Goal: Navigation & Orientation: Find specific page/section

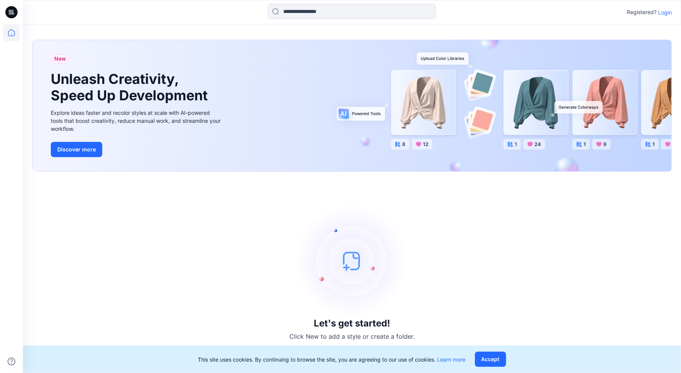
click at [666, 11] on p "Login" at bounding box center [665, 12] width 14 height 8
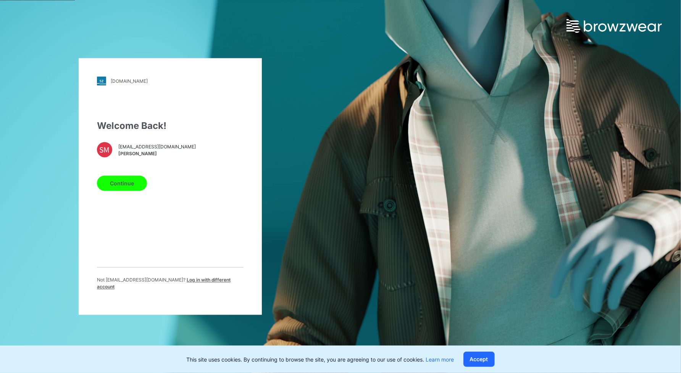
click at [187, 282] on span "Log in with different account" at bounding box center [164, 284] width 134 height 13
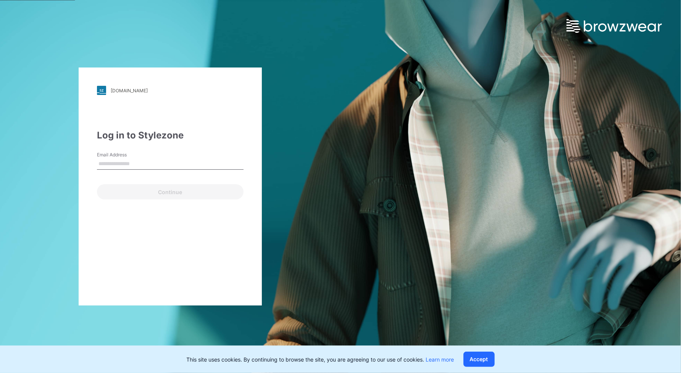
click at [162, 160] on input "Email Address" at bounding box center [170, 163] width 147 height 11
type input "**********"
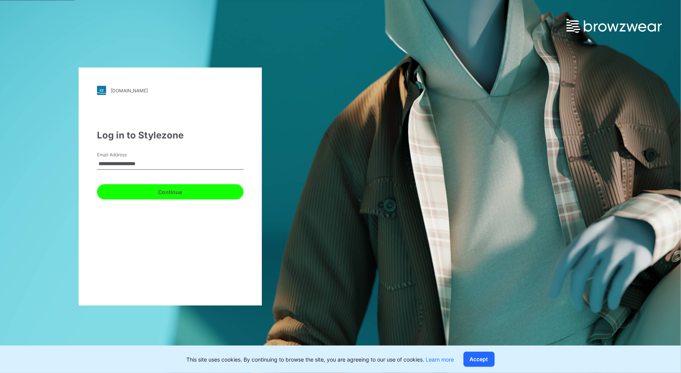
click at [153, 193] on button "Continue" at bounding box center [170, 191] width 147 height 15
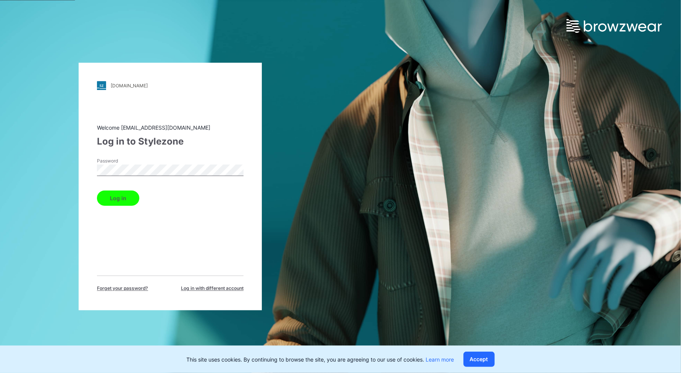
click at [97, 191] on button "Log in" at bounding box center [118, 198] width 42 height 15
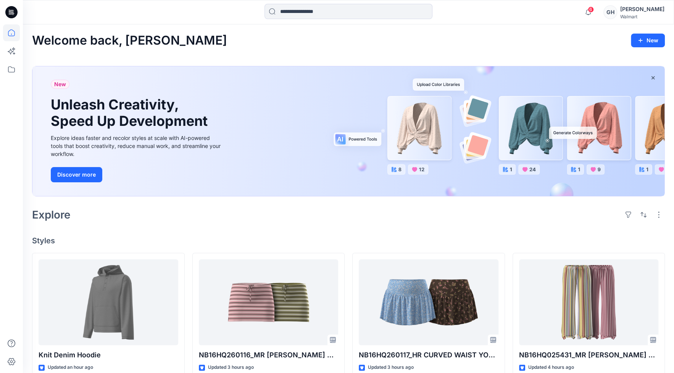
click at [662, 241] on h4 "Styles" at bounding box center [348, 240] width 633 height 9
click at [10, 68] on icon at bounding box center [11, 69] width 17 height 17
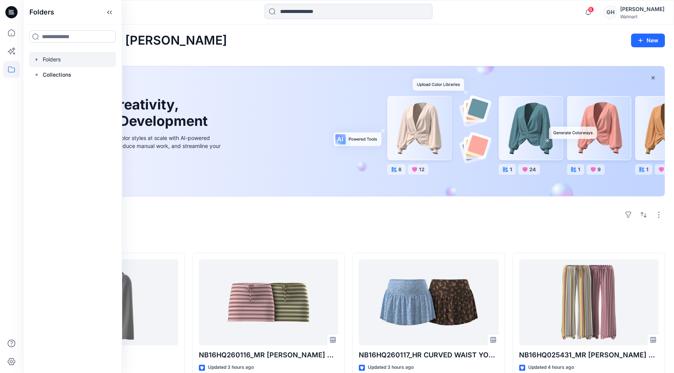
click at [52, 60] on div at bounding box center [72, 59] width 87 height 15
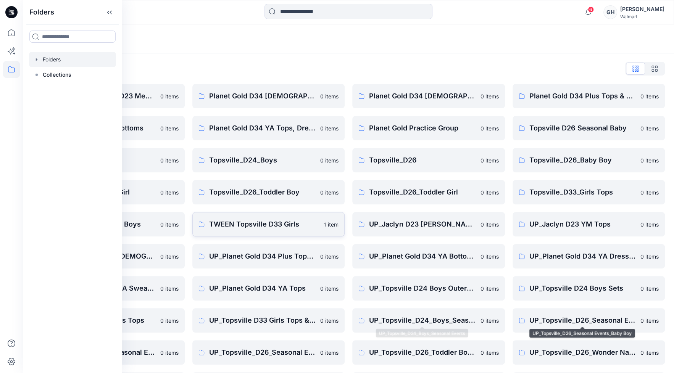
click at [247, 227] on p "TWEEN Topsville D33 Girls" at bounding box center [264, 224] width 110 height 11
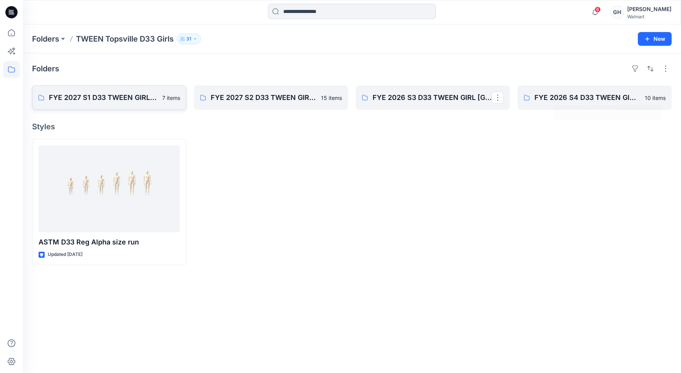
click at [97, 98] on p "FYE 2027 S1 D33 TWEEN GIRL TOPSVILLE" at bounding box center [103, 97] width 109 height 11
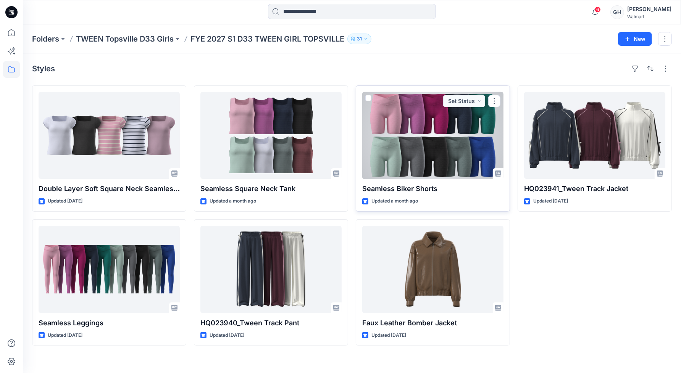
click at [466, 177] on div at bounding box center [432, 135] width 141 height 87
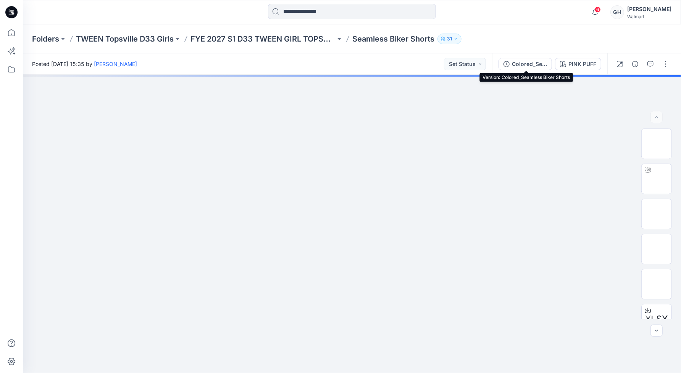
drag, startPoint x: 527, startPoint y: 63, endPoint x: 609, endPoint y: 178, distance: 141.0
click at [527, 63] on div "Colored_Seamless Biker Shorts" at bounding box center [529, 64] width 35 height 8
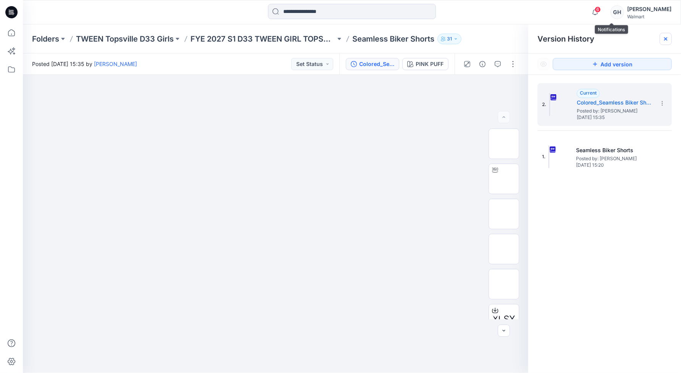
click at [668, 39] on icon at bounding box center [666, 39] width 6 height 6
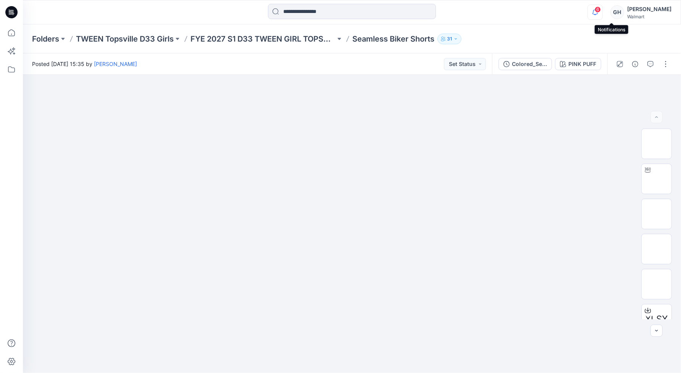
click at [602, 15] on icon "button" at bounding box center [595, 12] width 15 height 15
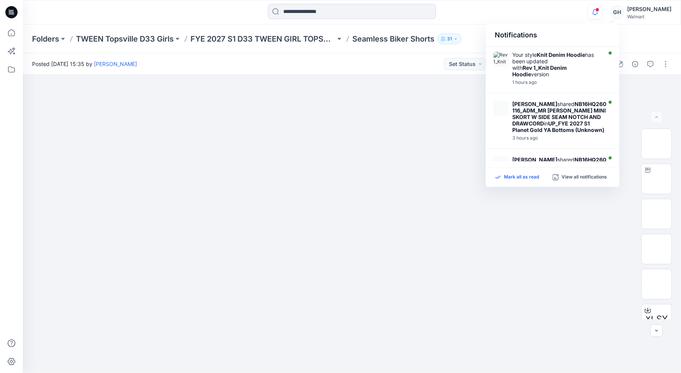
click at [529, 177] on p "Mark all as read" at bounding box center [521, 177] width 35 height 7
